Goal: Task Accomplishment & Management: Use online tool/utility

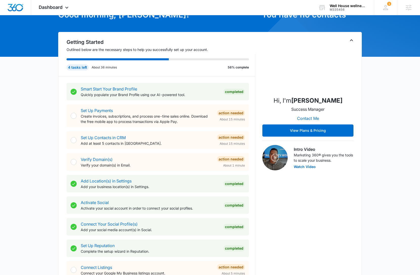
scroll to position [77, 0]
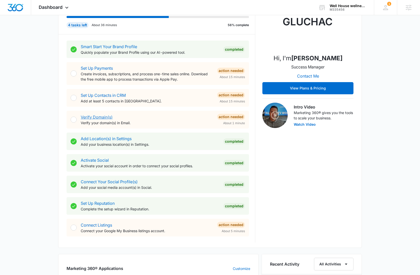
click at [105, 118] on link "Verify Domain(s)" at bounding box center [97, 116] width 32 height 5
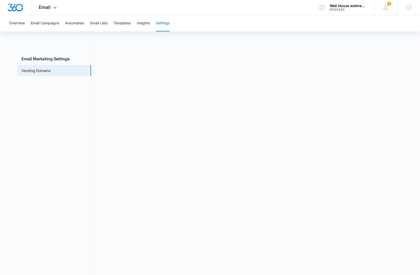
click at [17, 9] on img "Dashboard" at bounding box center [15, 8] width 16 height 8
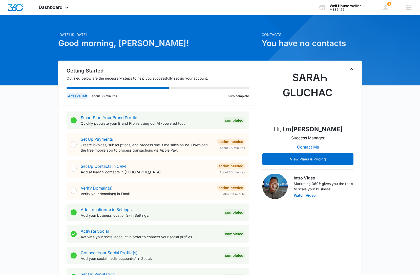
scroll to position [211, 0]
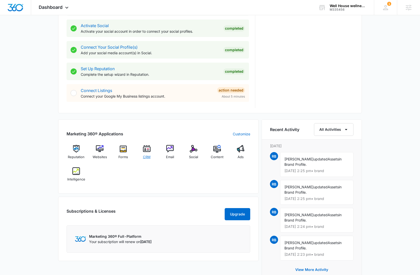
click at [146, 151] on img at bounding box center [147, 149] width 8 height 8
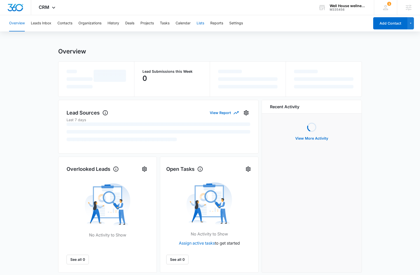
click at [202, 26] on button "Lists" at bounding box center [201, 23] width 8 height 16
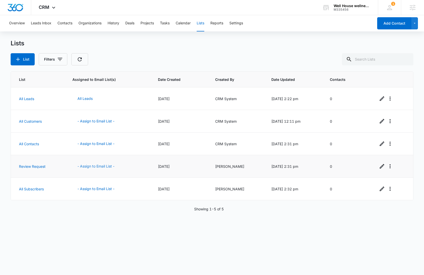
click at [91, 167] on button "- Assign to Email List -" at bounding box center [95, 166] width 47 height 12
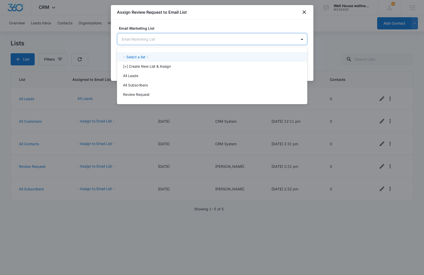
click at [163, 34] on body "CRM Apps Reputation Websites Forms CRM Email Social Content Ads Intelligence Fi…" at bounding box center [212, 137] width 424 height 275
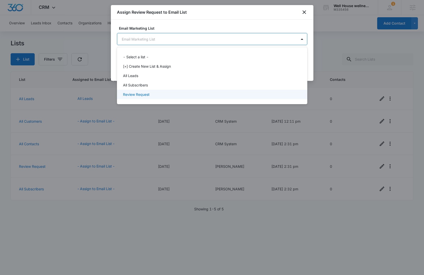
drag, startPoint x: 159, startPoint y: 93, endPoint x: 243, endPoint y: 67, distance: 87.4
click at [159, 93] on div "Review Request" at bounding box center [211, 94] width 177 height 5
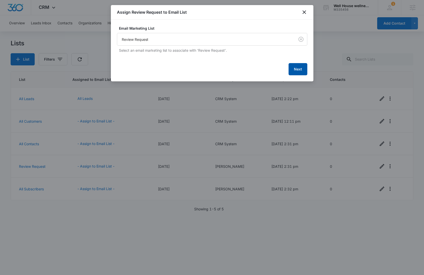
click at [297, 69] on button "Next" at bounding box center [298, 69] width 19 height 12
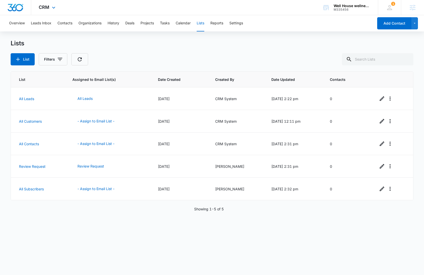
click at [20, 8] on img "Dashboard" at bounding box center [15, 8] width 16 height 8
